Goal: Browse casually: Explore the website without a specific task or goal

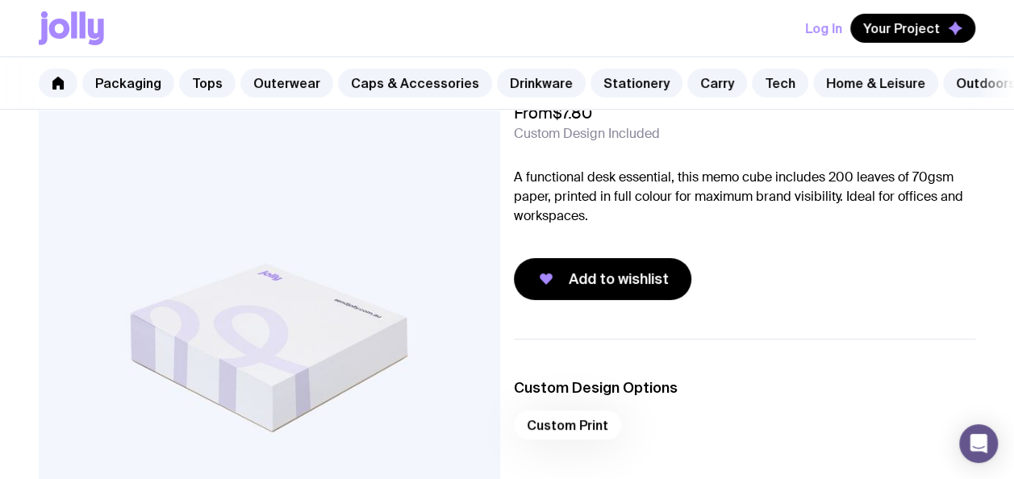
scroll to position [81, 0]
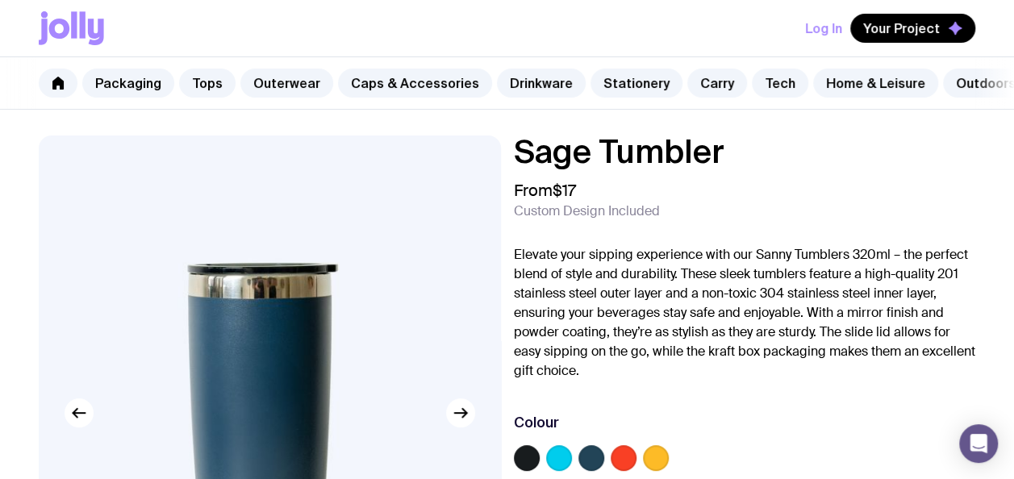
scroll to position [161, 0]
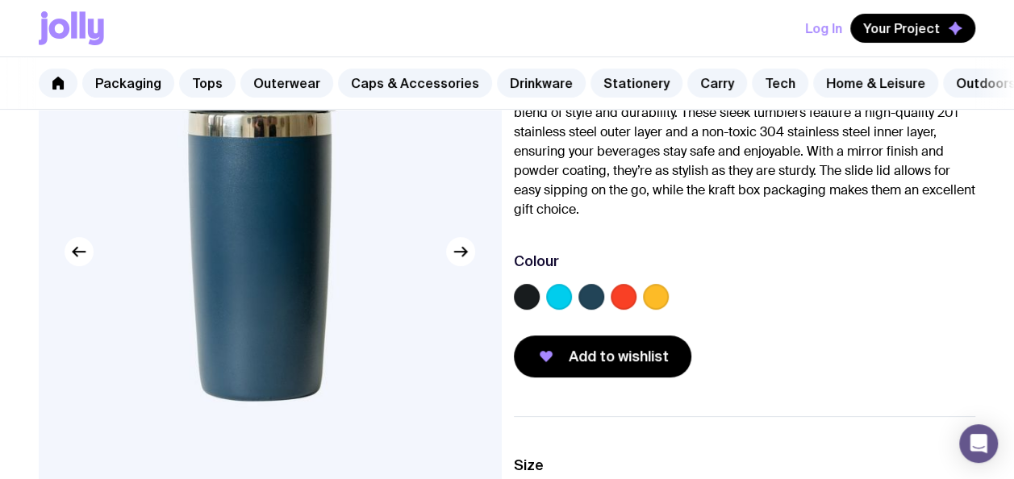
click at [467, 279] on img at bounding box center [270, 251] width 462 height 554
click at [467, 261] on icon "button" at bounding box center [460, 251] width 19 height 19
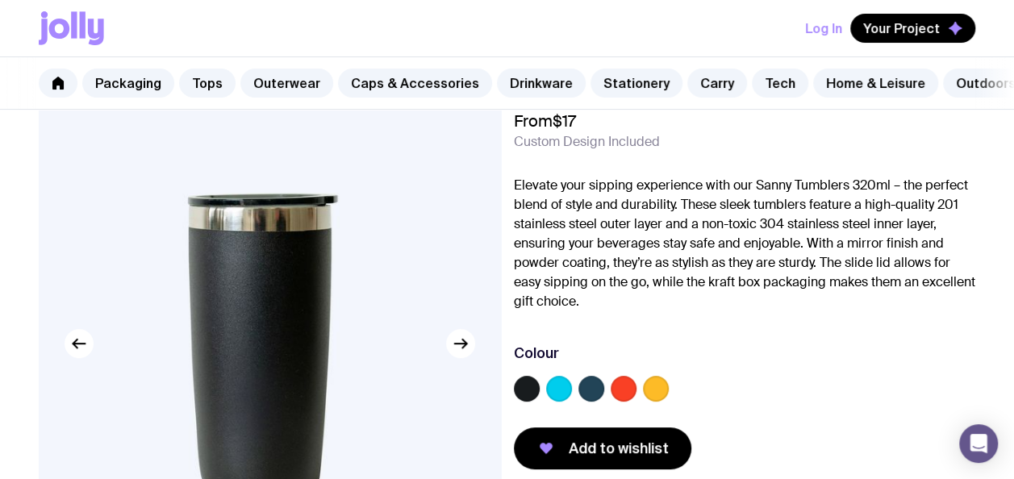
scroll to position [0, 0]
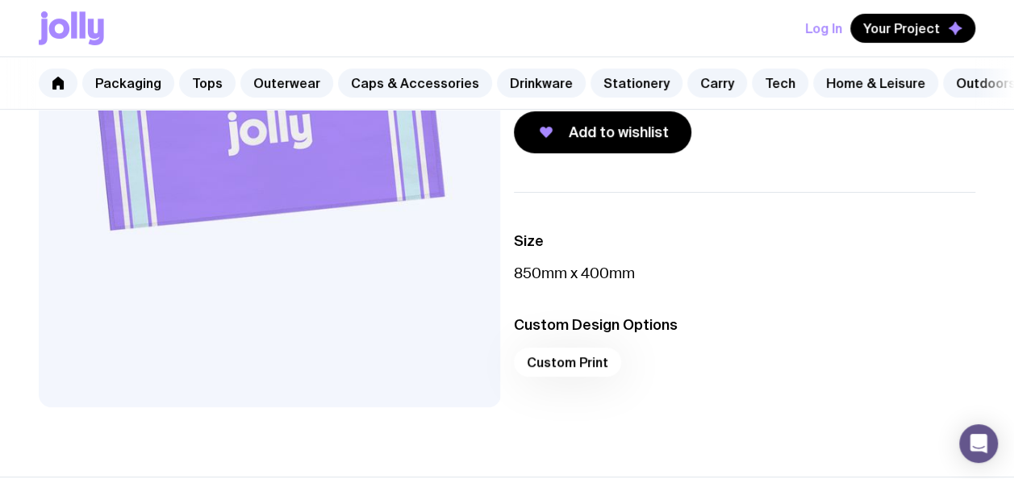
scroll to position [323, 0]
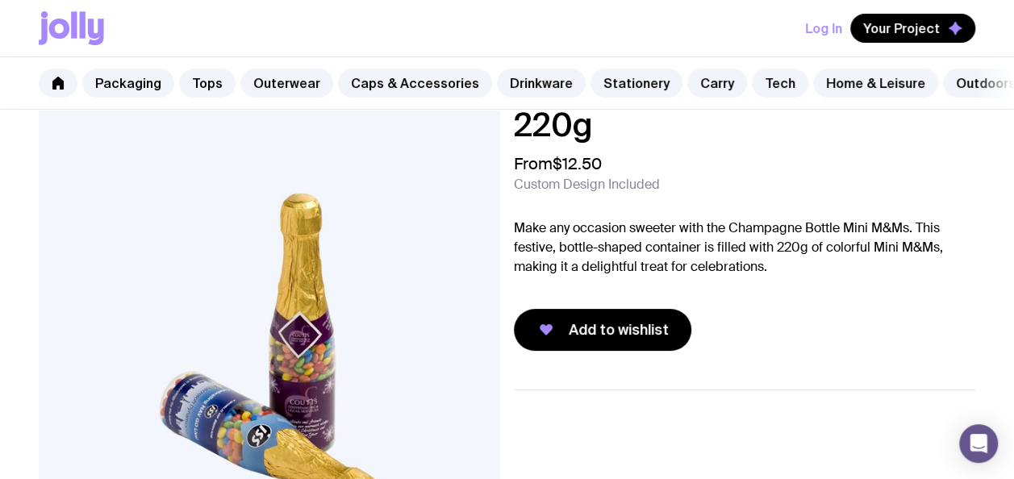
scroll to position [81, 0]
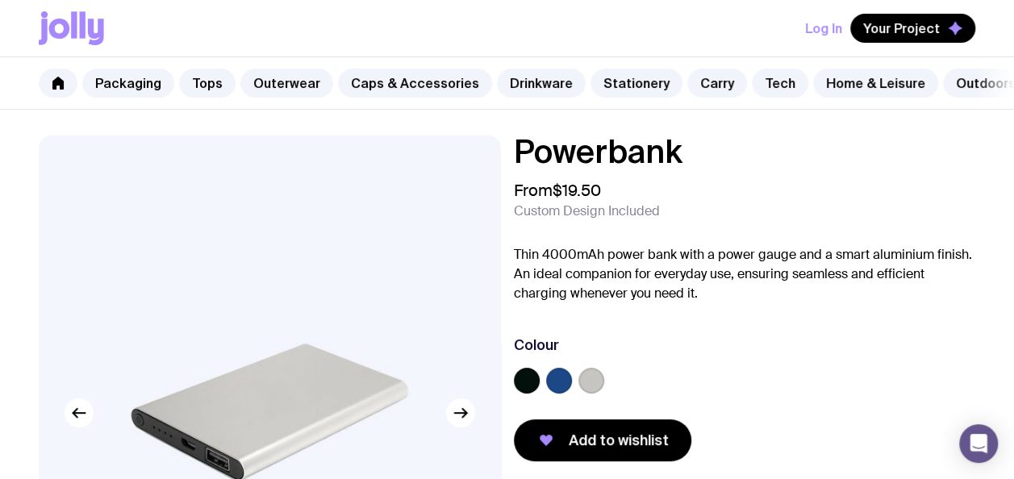
scroll to position [81, 0]
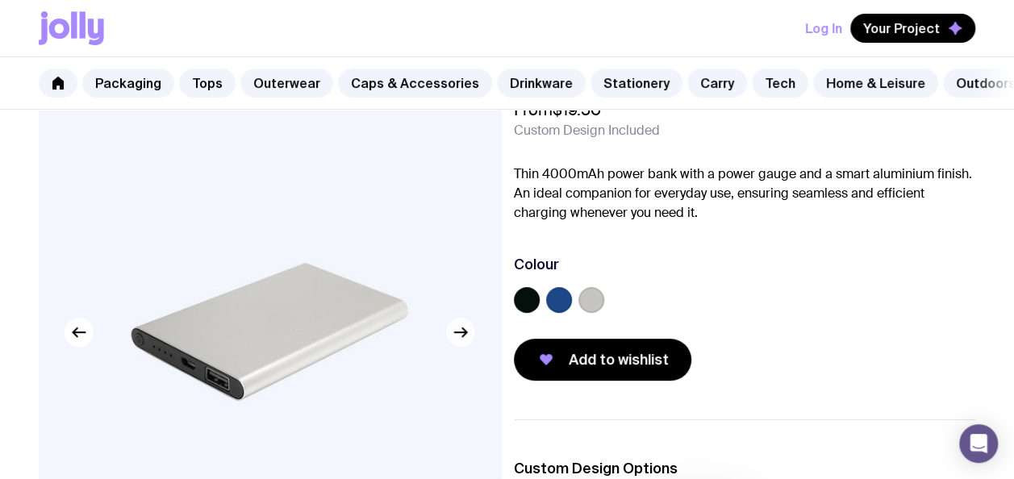
click at [458, 342] on icon "button" at bounding box center [460, 332] width 19 height 19
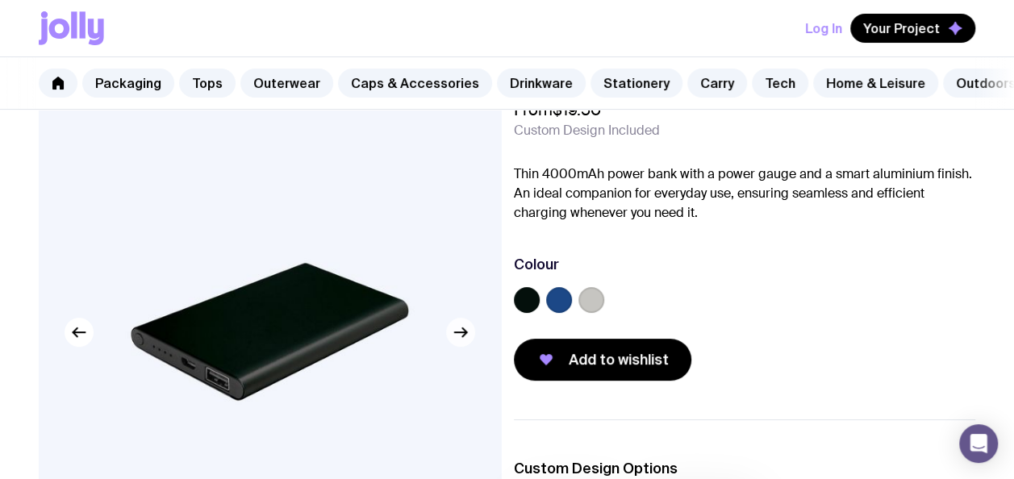
click at [458, 342] on icon "button" at bounding box center [460, 332] width 19 height 19
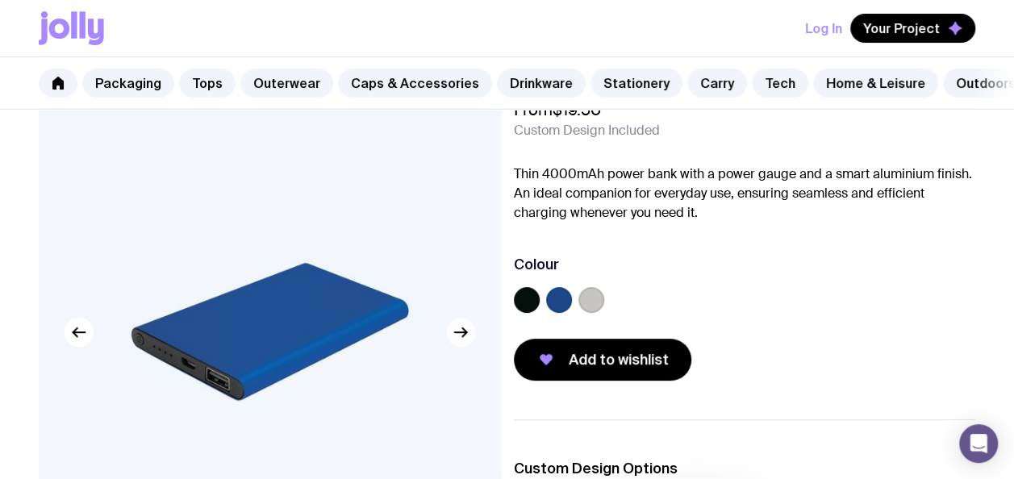
click at [458, 342] on icon "button" at bounding box center [460, 332] width 19 height 19
